Goal: Information Seeking & Learning: Find specific fact

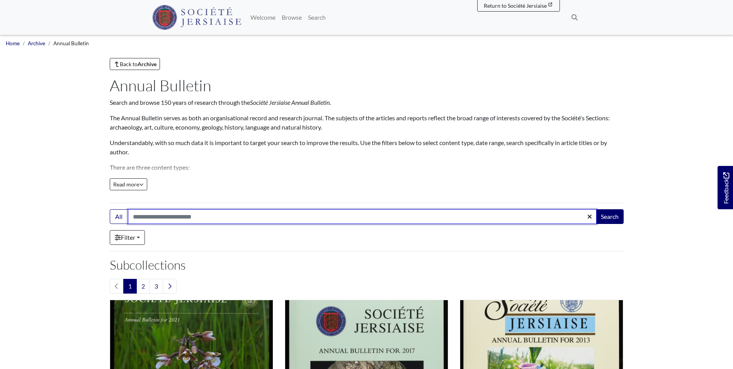
click at [170, 223] on input "Search:" at bounding box center [362, 216] width 469 height 15
type input "**********"
click at [596, 209] on button "Search" at bounding box center [610, 216] width 28 height 15
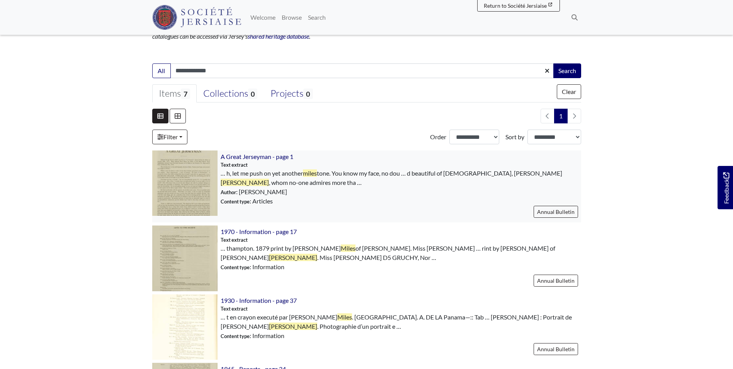
scroll to position [193, 0]
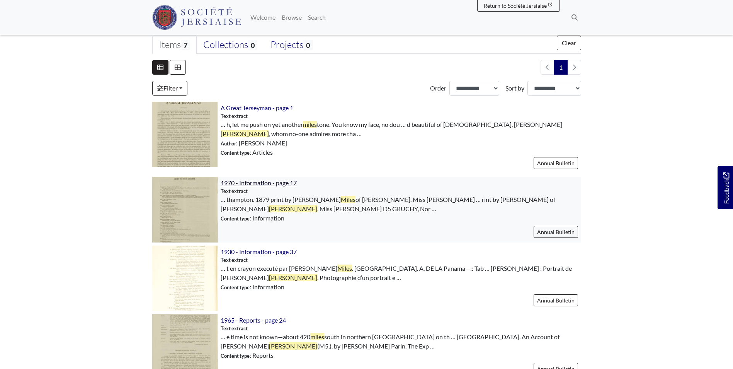
click at [266, 182] on span "1970 - Information - page 17" at bounding box center [259, 182] width 76 height 7
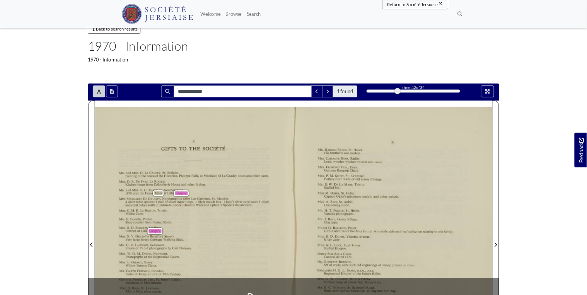
scroll to position [39, 0]
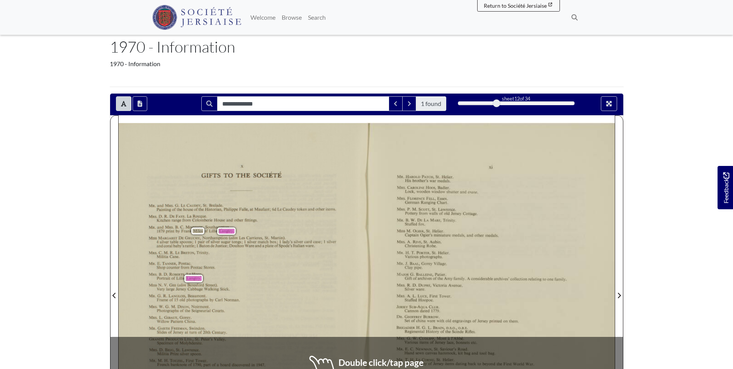
click at [178, 227] on span "B." at bounding box center [176, 226] width 3 height 3
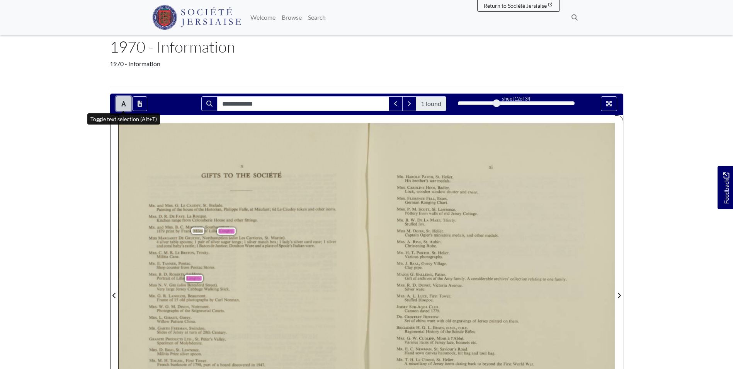
click at [124, 99] on button "Toggle text selection (Alt+T)" at bounding box center [123, 103] width 15 height 15
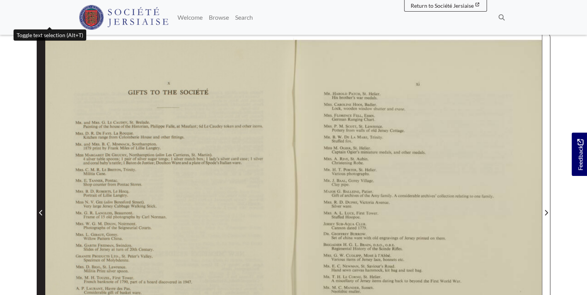
scroll to position [131, 0]
